Goal: Task Accomplishment & Management: Manage account settings

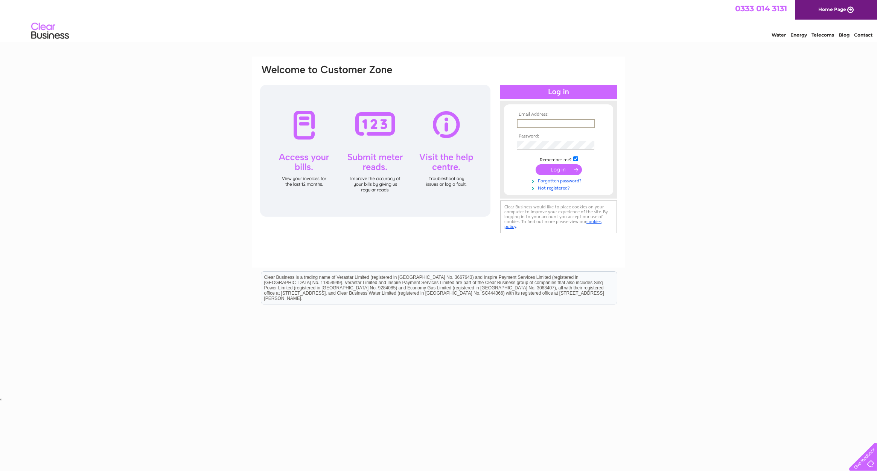
type input "info@craigside-hotel.co.uk"
click at [568, 171] on input "submit" at bounding box center [559, 168] width 46 height 11
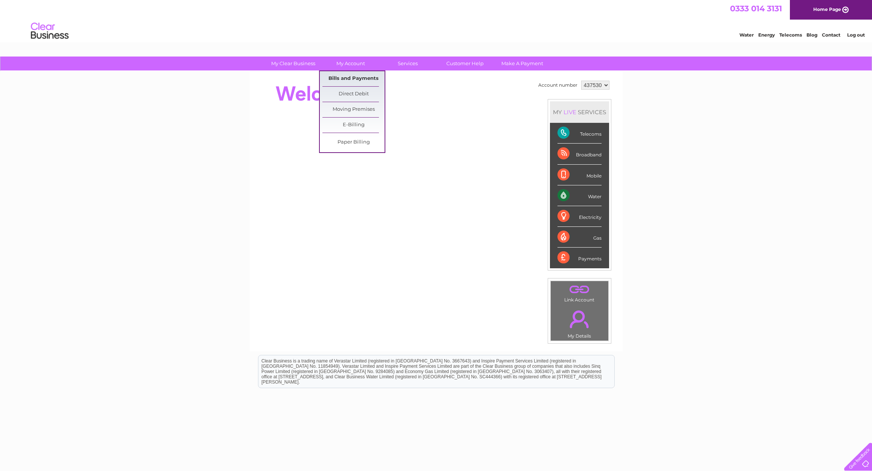
click at [370, 76] on link "Bills and Payments" at bounding box center [353, 78] width 62 height 15
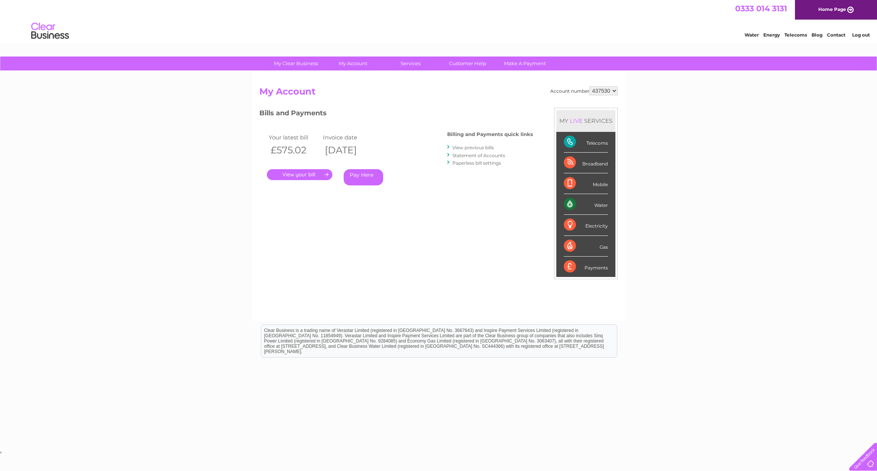
click at [311, 174] on link "." at bounding box center [300, 174] width 66 height 11
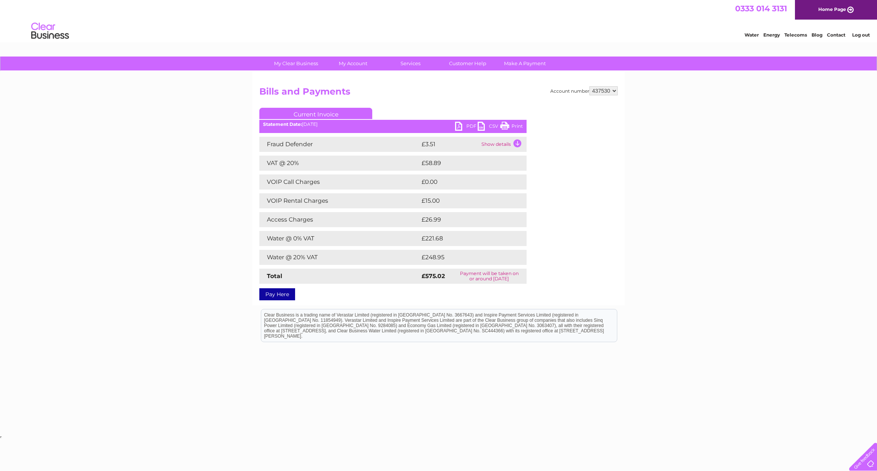
click at [468, 126] on link "PDF" at bounding box center [466, 127] width 23 height 11
